Goal: Task Accomplishment & Management: Complete application form

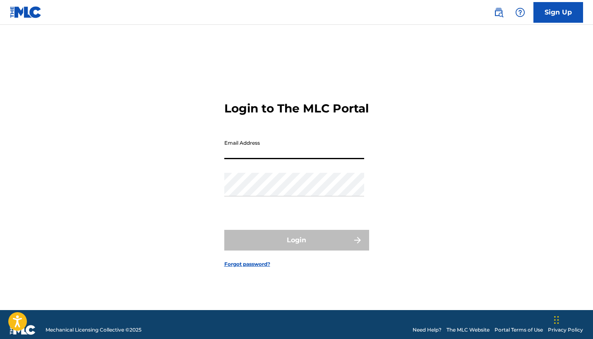
click at [315, 155] on input "Email Address" at bounding box center [294, 148] width 140 height 24
type input "[PERSON_NAME][DOMAIN_NAME][EMAIL_ADDRESS][PERSON_NAME][DOMAIN_NAME]"
click at [296, 248] on button "Login" at bounding box center [296, 240] width 145 height 21
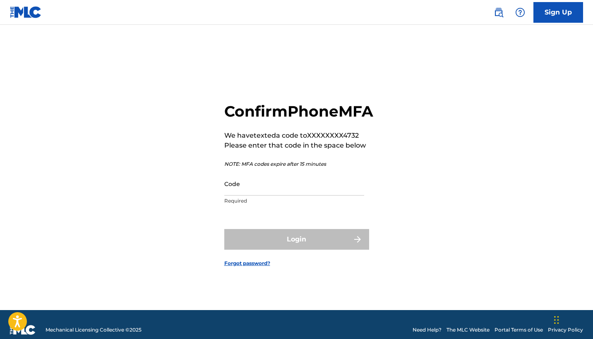
click at [293, 196] on input "Code" at bounding box center [294, 184] width 140 height 24
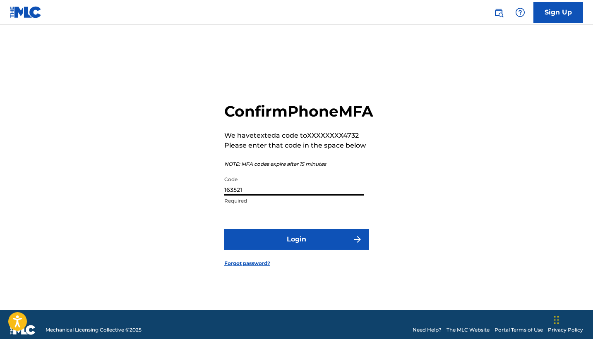
type input "163521"
click at [336, 247] on button "Login" at bounding box center [296, 239] width 145 height 21
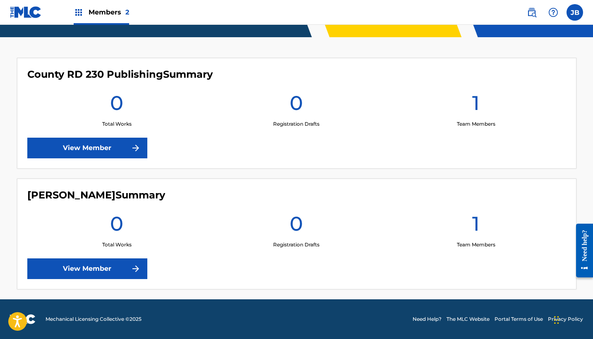
scroll to position [205, 0]
click at [94, 268] on link "View Member" at bounding box center [87, 269] width 120 height 21
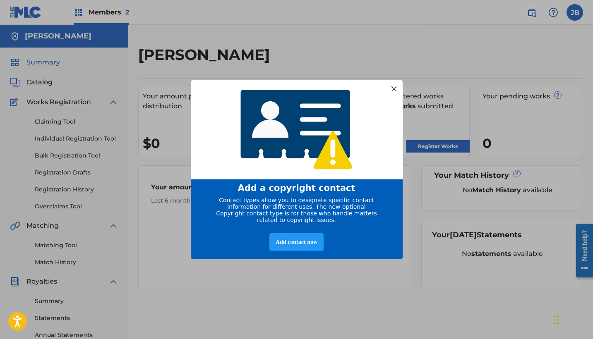
click at [397, 84] on div at bounding box center [393, 88] width 11 height 11
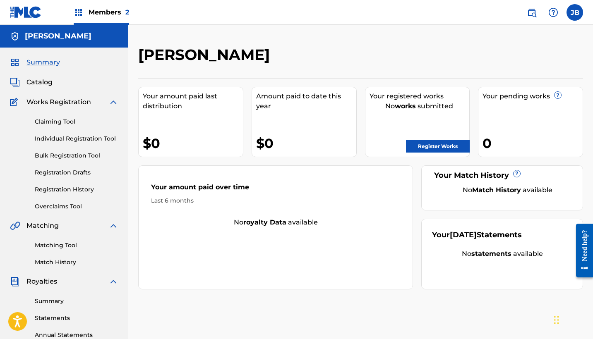
click at [450, 147] on link "Register Works" at bounding box center [438, 146] width 64 height 12
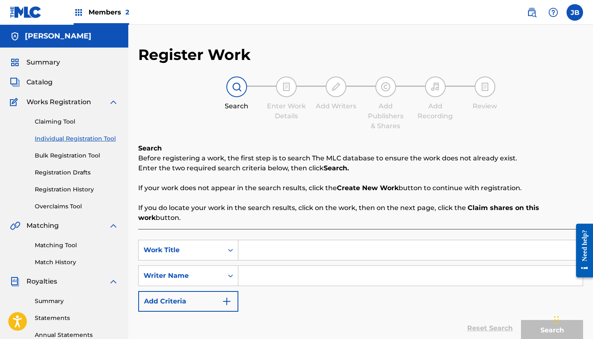
click at [277, 240] on input "Search Form" at bounding box center [410, 250] width 344 height 20
type input "Hung Up on You"
click at [298, 272] on input "Search Form" at bounding box center [410, 276] width 344 height 20
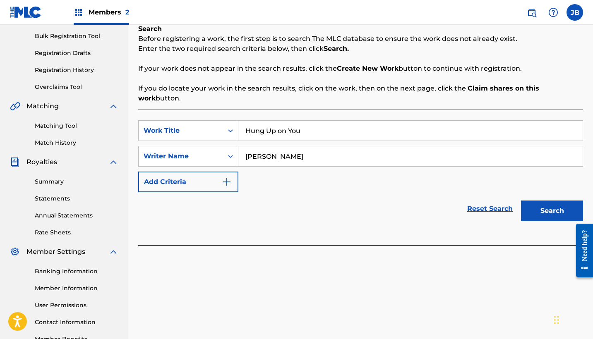
scroll to position [120, 0]
type input "[PERSON_NAME]"
click at [550, 200] on button "Search" at bounding box center [552, 210] width 62 height 21
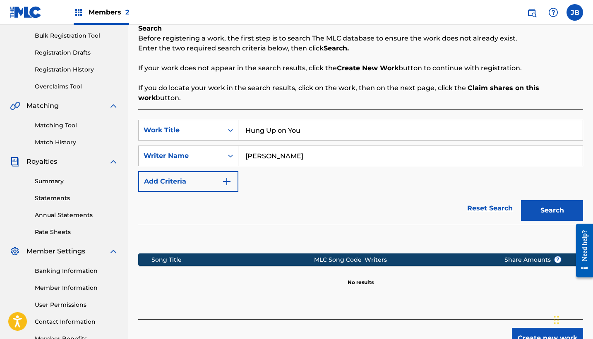
click at [537, 202] on button "Search" at bounding box center [552, 210] width 62 height 21
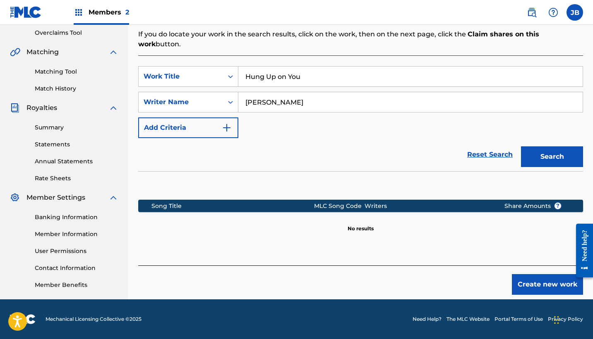
scroll to position [174, 0]
click at [558, 274] on button "Create new work" at bounding box center [547, 284] width 71 height 21
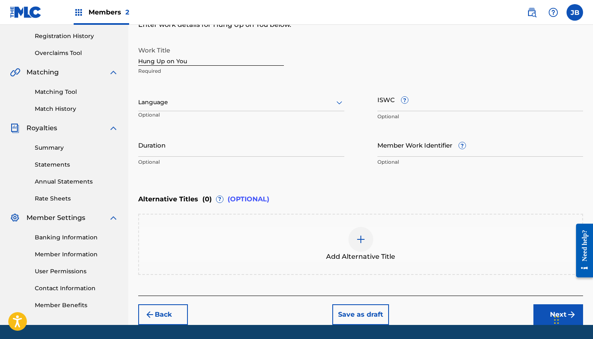
scroll to position [156, 0]
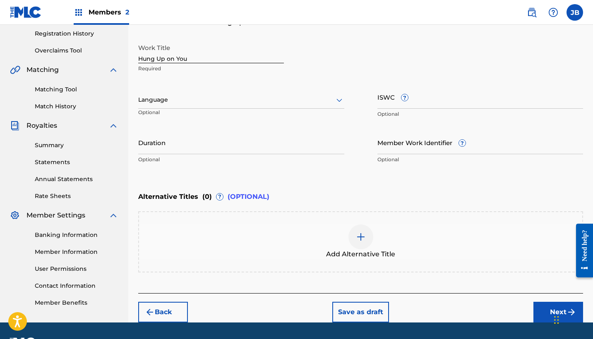
click at [435, 141] on input "Member Work Identifier ?" at bounding box center [480, 143] width 206 height 24
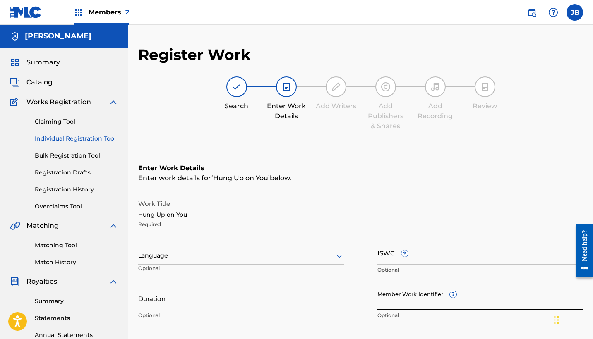
scroll to position [0, 0]
